Goal: Task Accomplishment & Management: Manage account settings

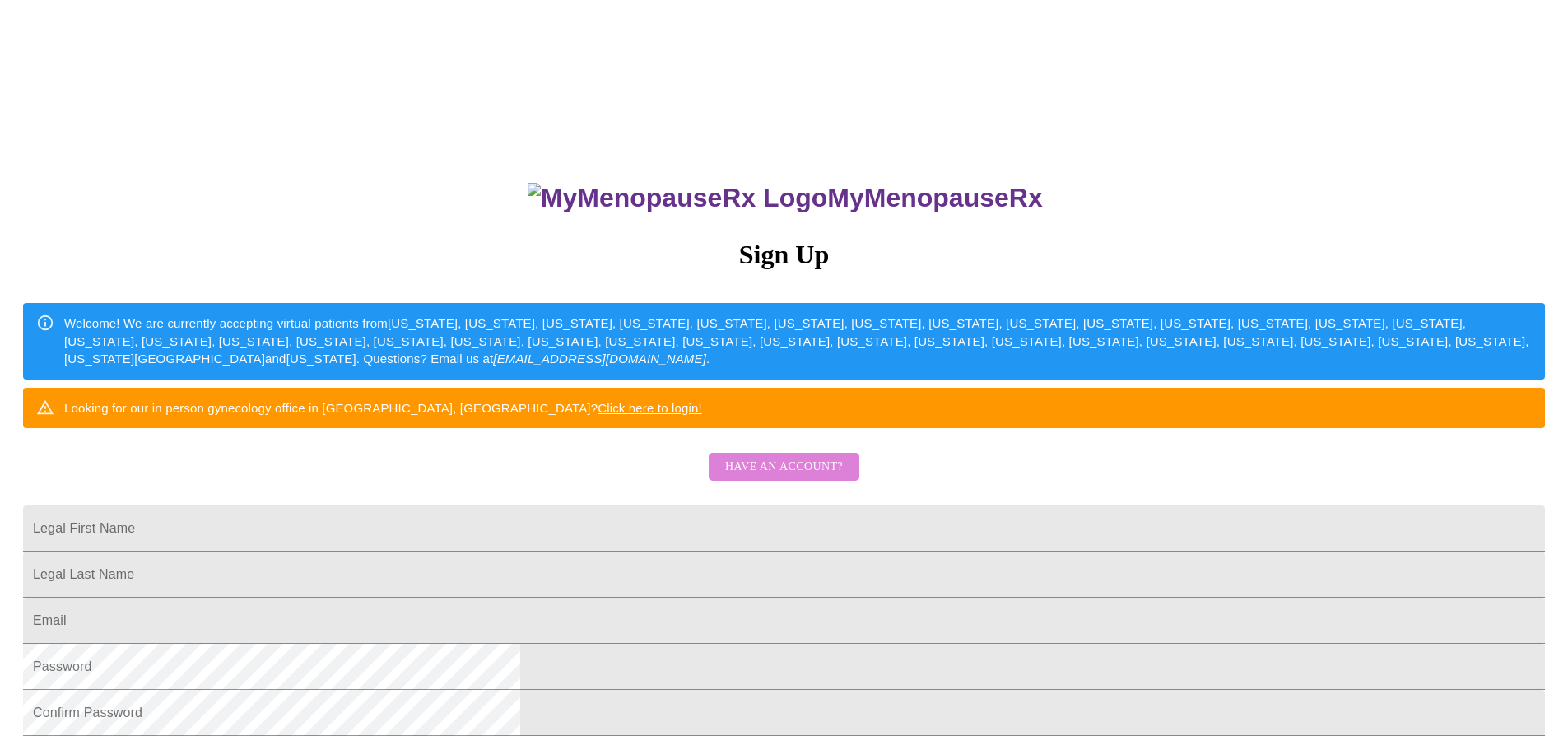
click at [797, 478] on span "Have an account?" at bounding box center [784, 467] width 118 height 21
